Goal: Book appointment/travel/reservation

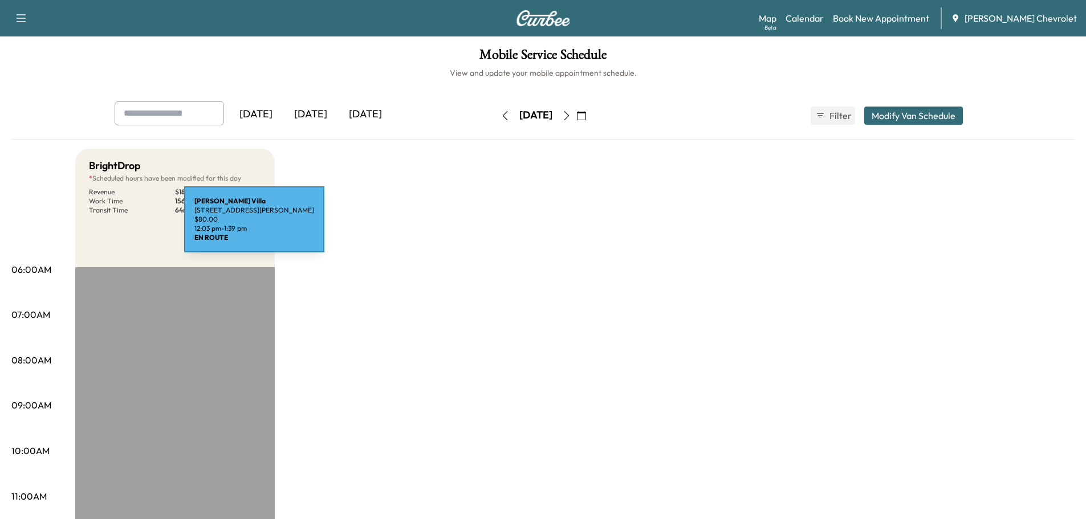
scroll to position [342, 0]
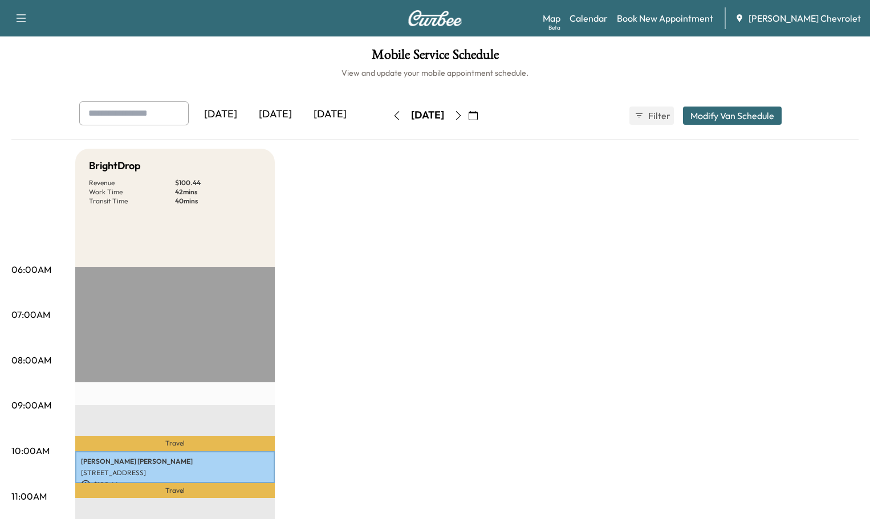
click at [461, 111] on icon "button" at bounding box center [458, 115] width 5 height 9
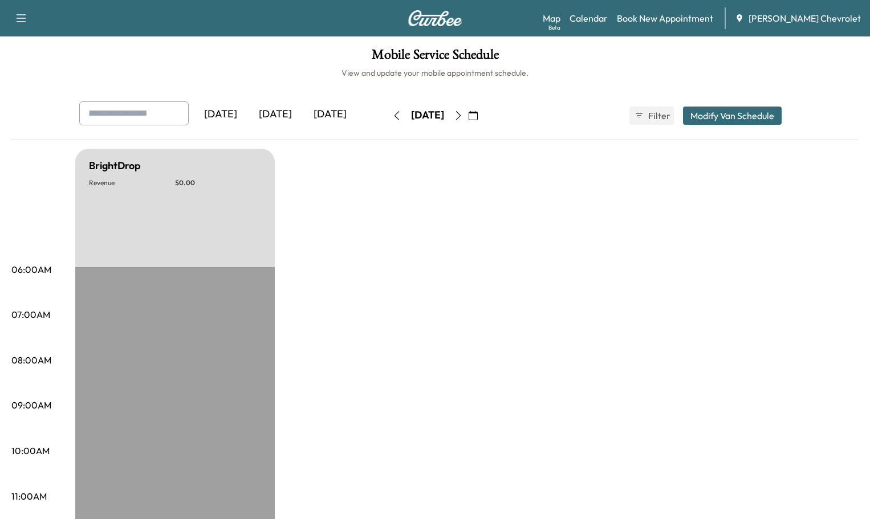
click at [468, 107] on button "button" at bounding box center [458, 116] width 19 height 18
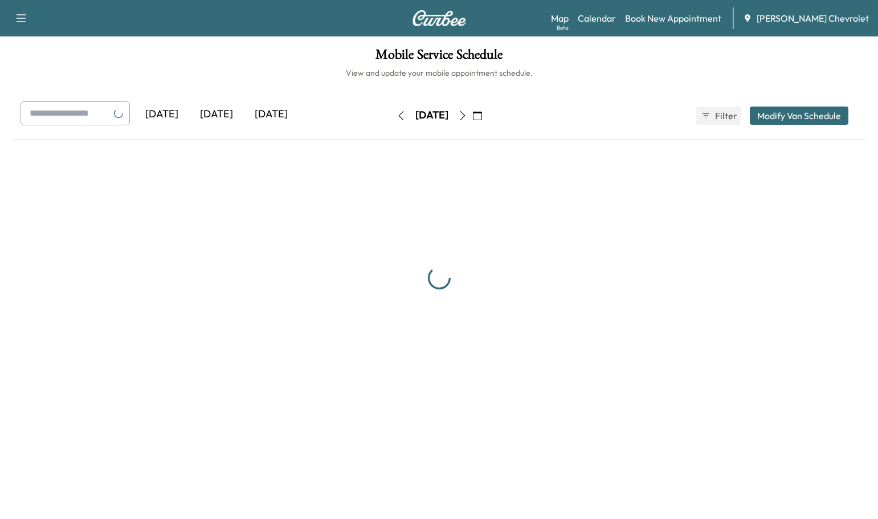
click at [473, 107] on button "button" at bounding box center [462, 116] width 19 height 18
click at [449, 108] on div "[DATE]" at bounding box center [432, 115] width 33 height 14
click at [473, 107] on div "[DATE]" at bounding box center [432, 116] width 81 height 18
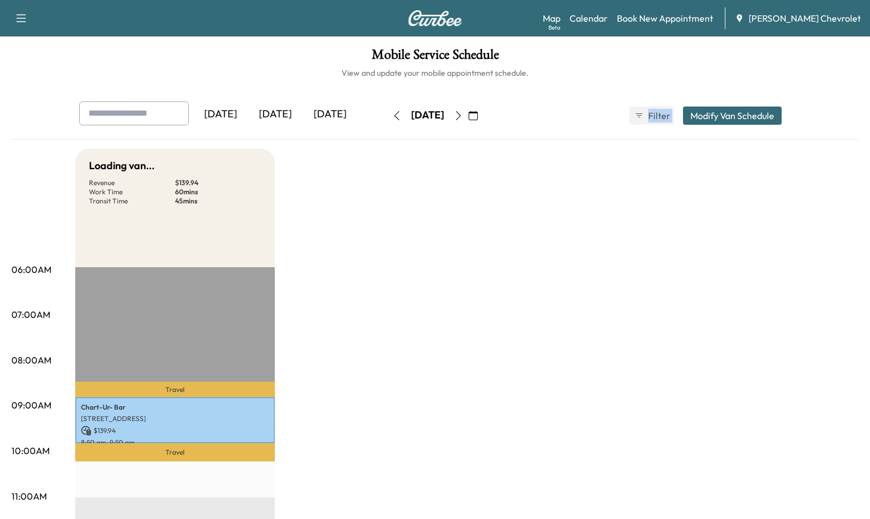
click at [468, 107] on div "[DATE]" at bounding box center [427, 116] width 81 height 18
click at [463, 111] on icon "button" at bounding box center [458, 115] width 9 height 9
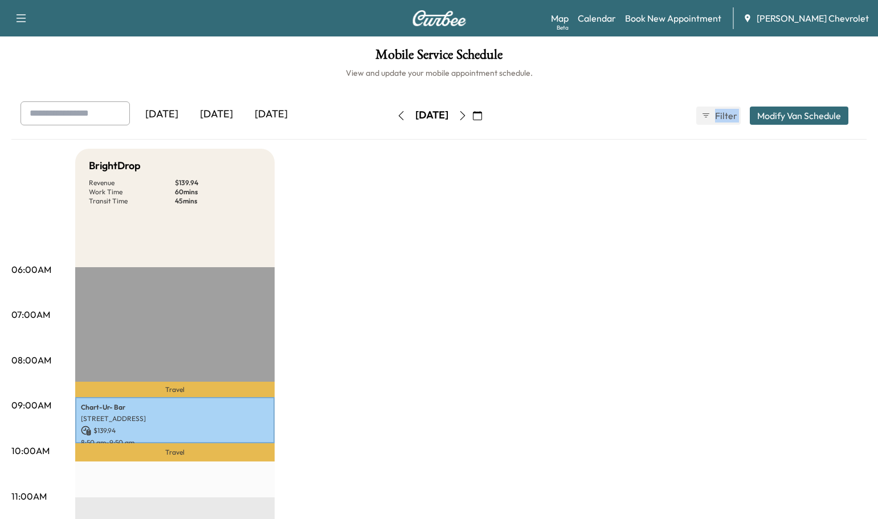
click at [487, 107] on div "[DATE] September 2025 S M T W T F S 31 1 2 3 4 5 6 7 8 9 10 11 12 13 14 15 16 1…" at bounding box center [440, 116] width 96 height 18
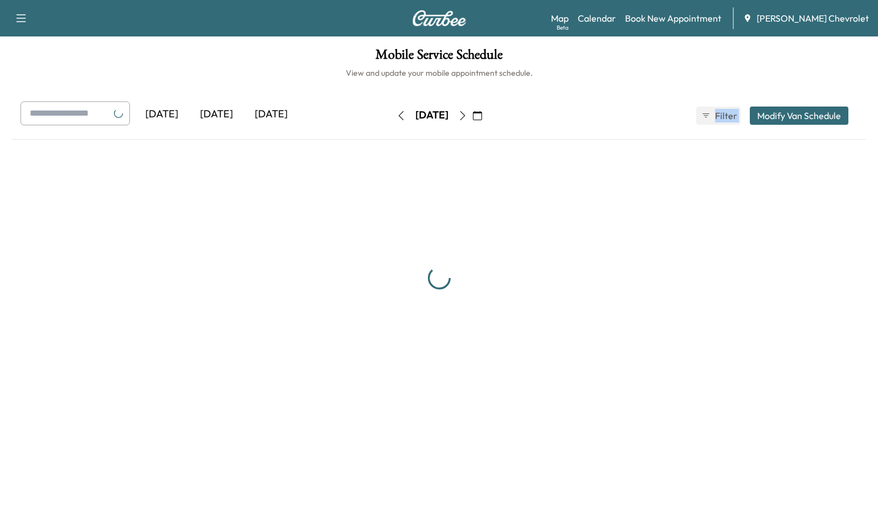
click at [487, 107] on button "button" at bounding box center [477, 116] width 19 height 18
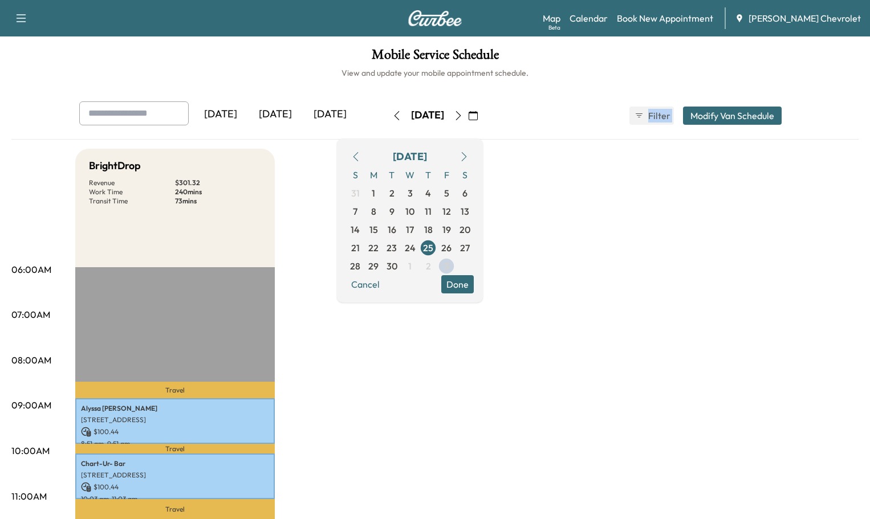
click at [478, 111] on icon "button" at bounding box center [473, 115] width 9 height 9
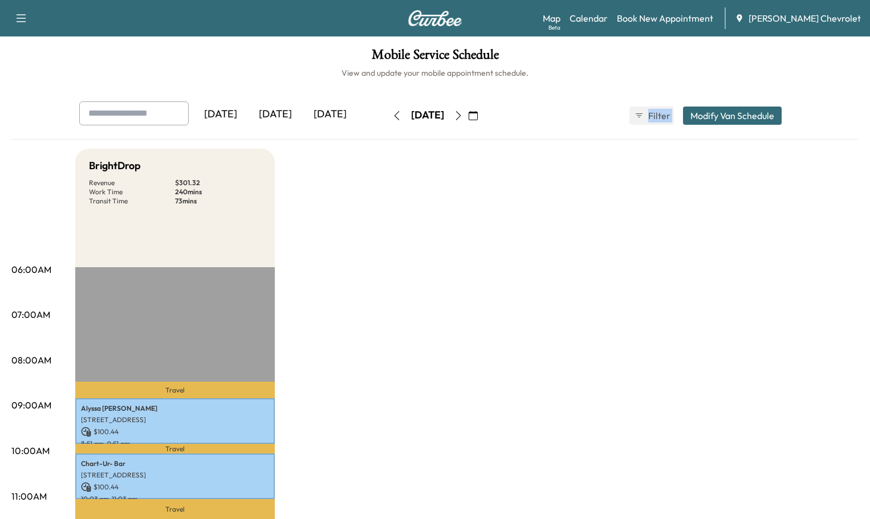
click at [478, 111] on icon "button" at bounding box center [473, 115] width 9 height 9
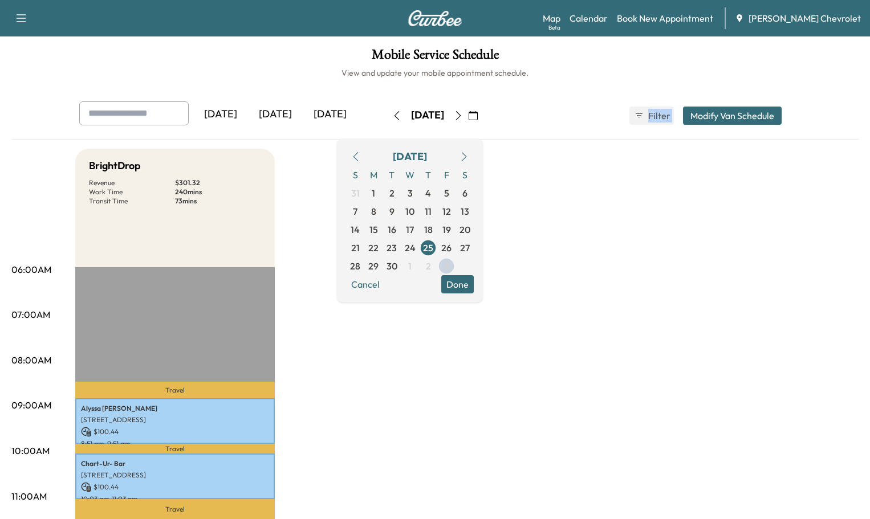
click at [463, 111] on icon "button" at bounding box center [458, 115] width 9 height 9
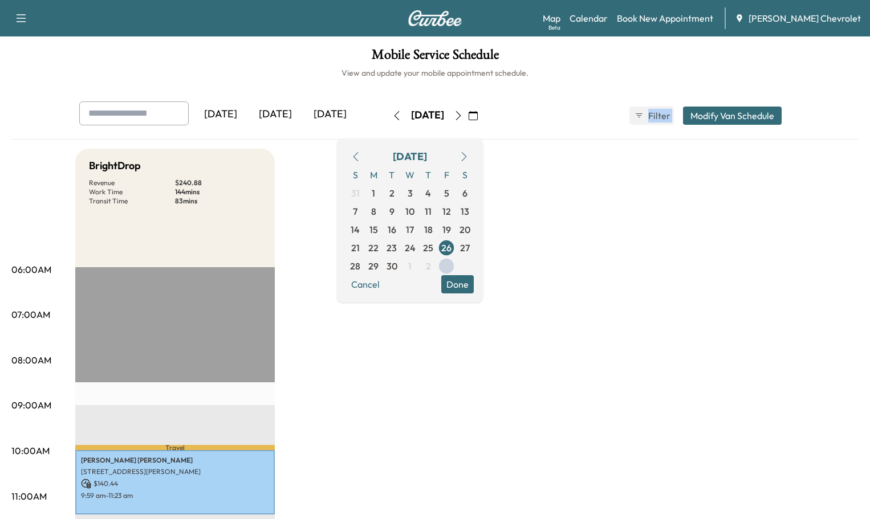
click at [463, 111] on icon "button" at bounding box center [458, 115] width 9 height 9
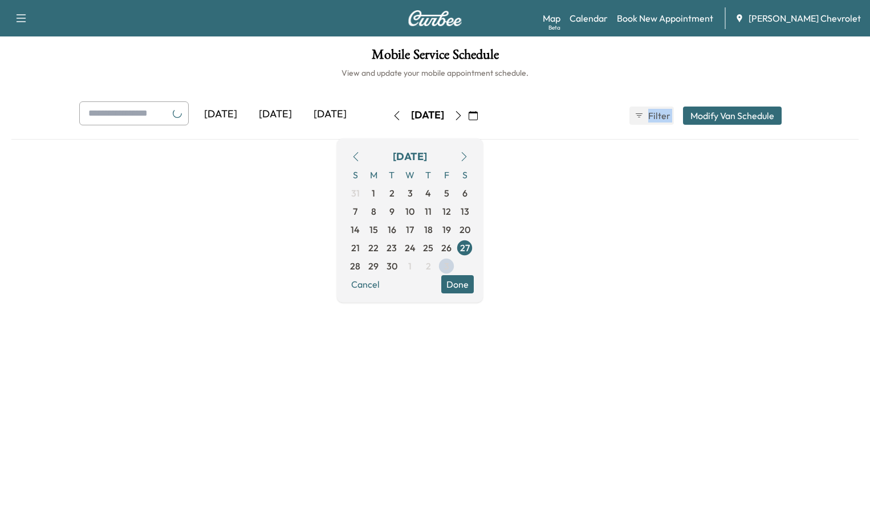
click at [468, 107] on button "button" at bounding box center [458, 116] width 19 height 18
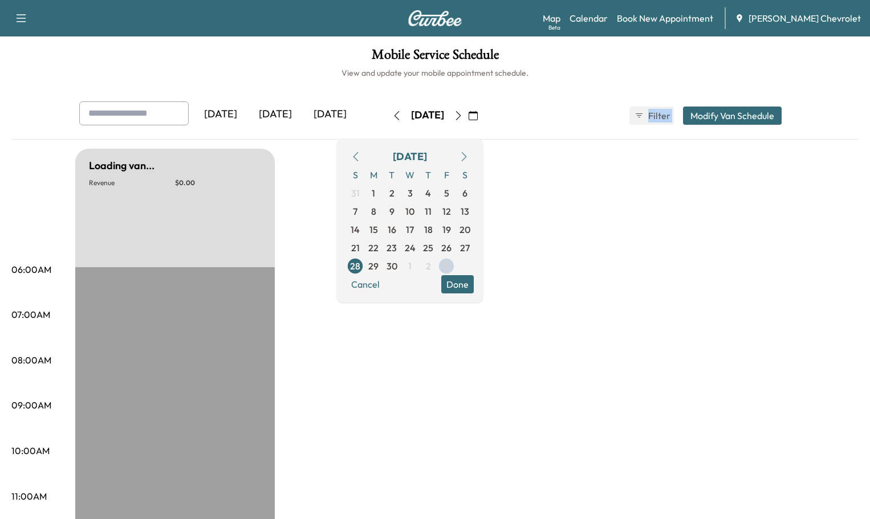
click at [463, 111] on icon "button" at bounding box center [458, 115] width 9 height 9
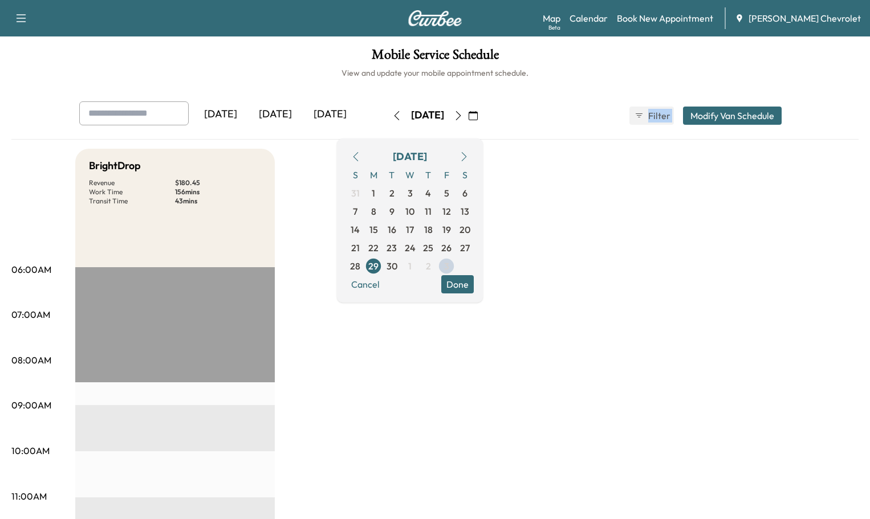
click at [463, 111] on icon "button" at bounding box center [458, 115] width 9 height 9
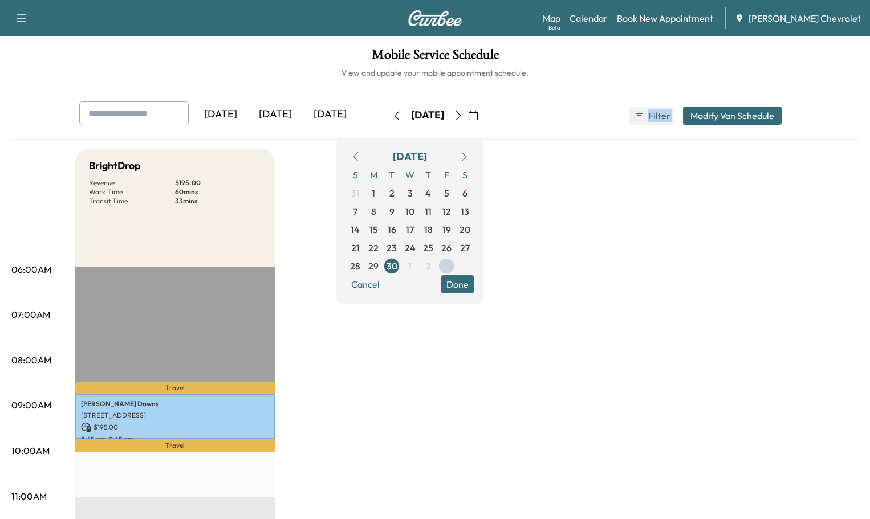
click at [463, 111] on icon "button" at bounding box center [458, 115] width 9 height 9
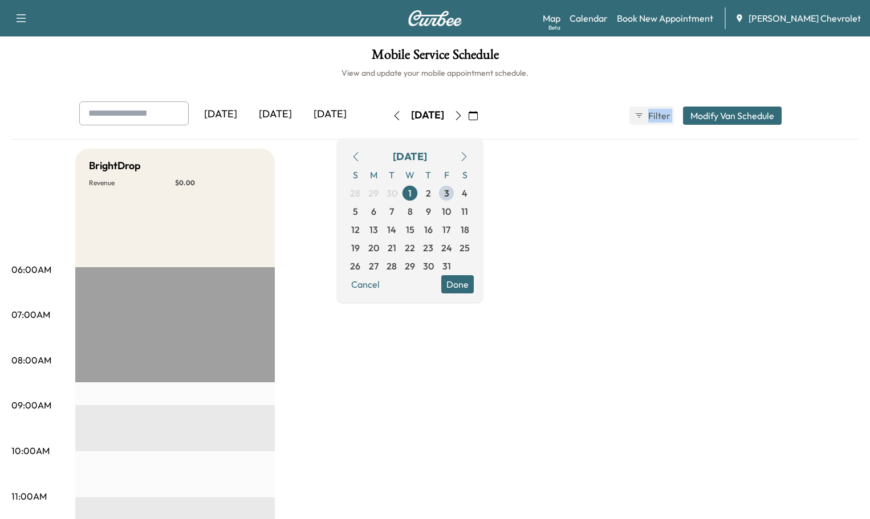
click at [463, 111] on icon "button" at bounding box center [458, 115] width 9 height 9
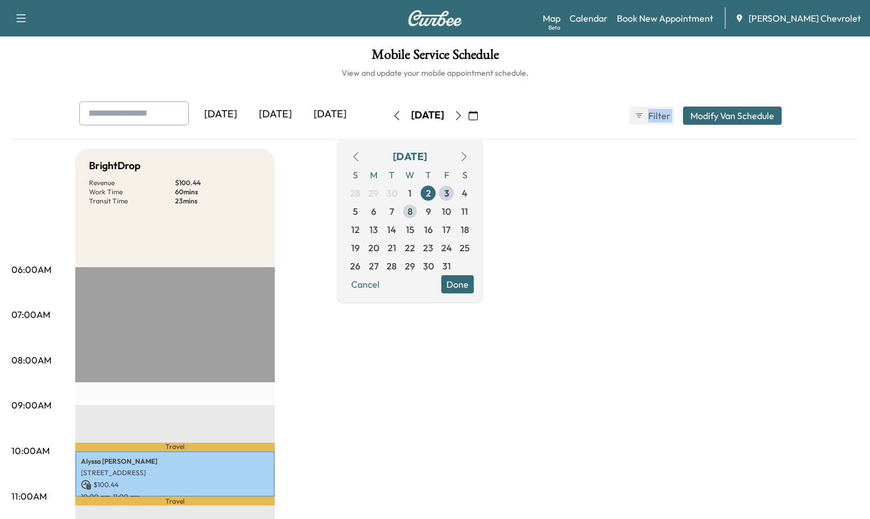
click at [419, 202] on span "8" at bounding box center [410, 211] width 18 height 18
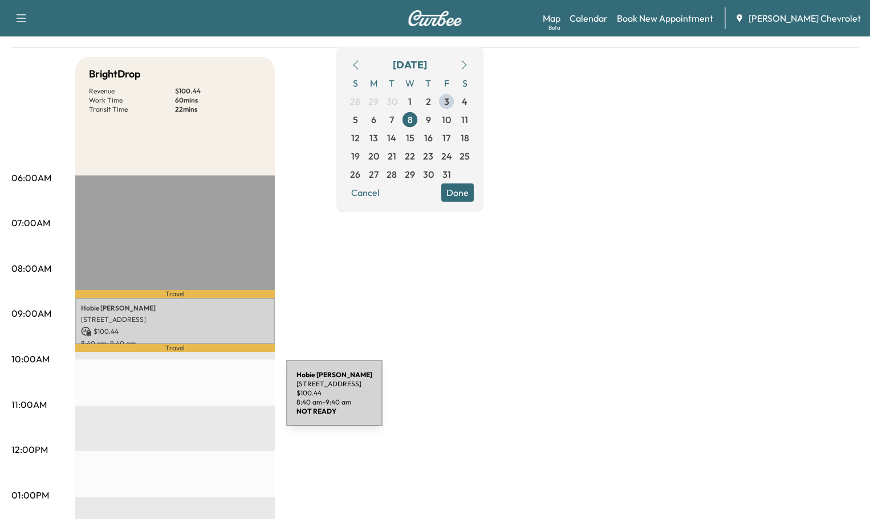
scroll to position [114, 0]
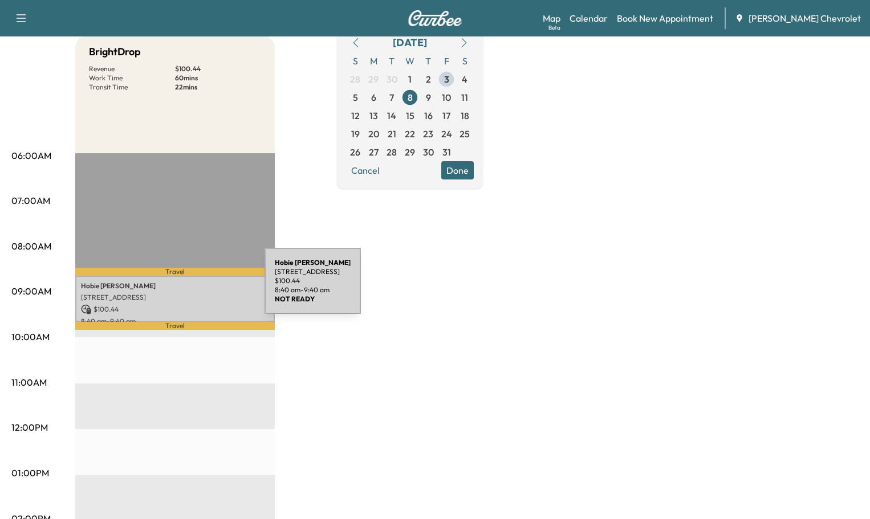
click at [179, 304] on p "$ 100.44" at bounding box center [175, 309] width 188 height 10
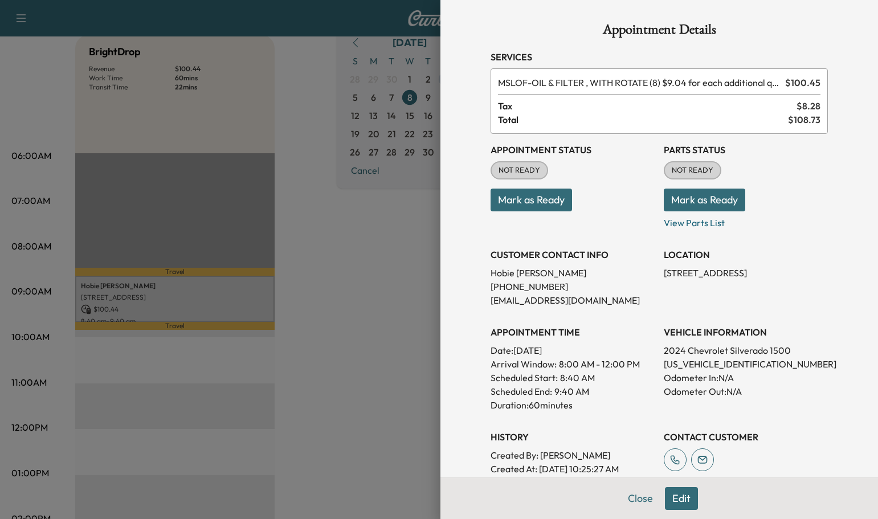
click at [349, 257] on div at bounding box center [439, 259] width 878 height 519
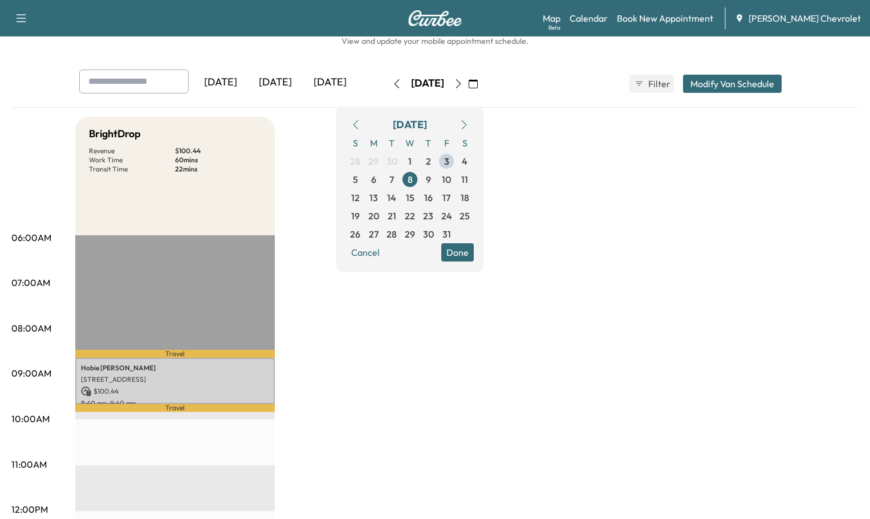
scroll to position [0, 0]
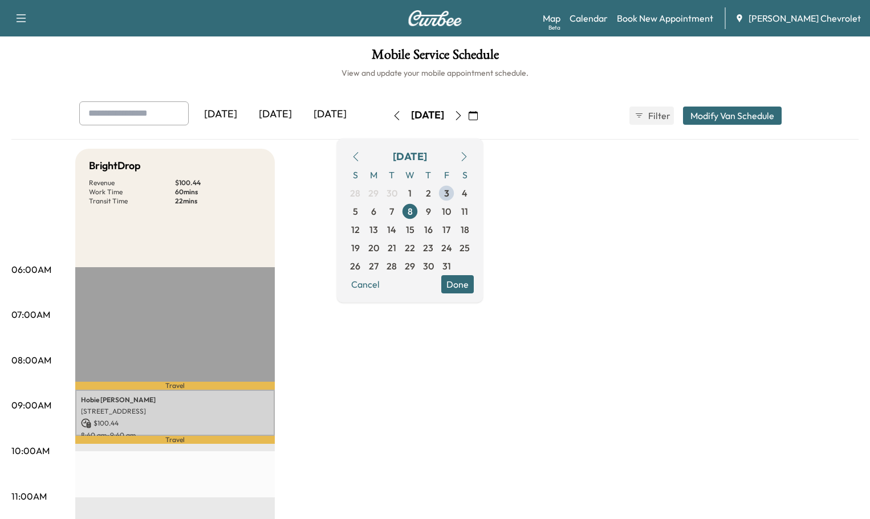
click at [303, 101] on div "[DATE]" at bounding box center [330, 114] width 55 height 26
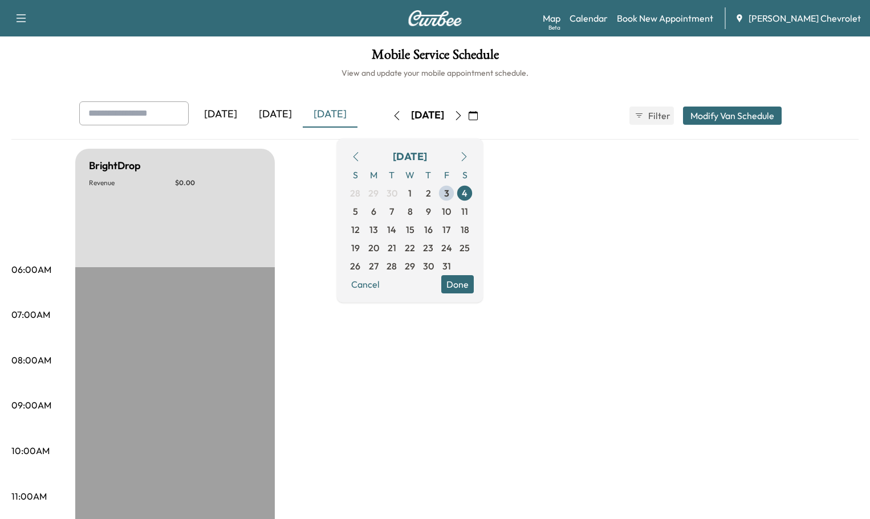
click at [463, 111] on icon "button" at bounding box center [458, 115] width 9 height 9
click at [376, 205] on span "6" at bounding box center [373, 212] width 5 height 14
